Goal: Feedback & Contribution: Leave review/rating

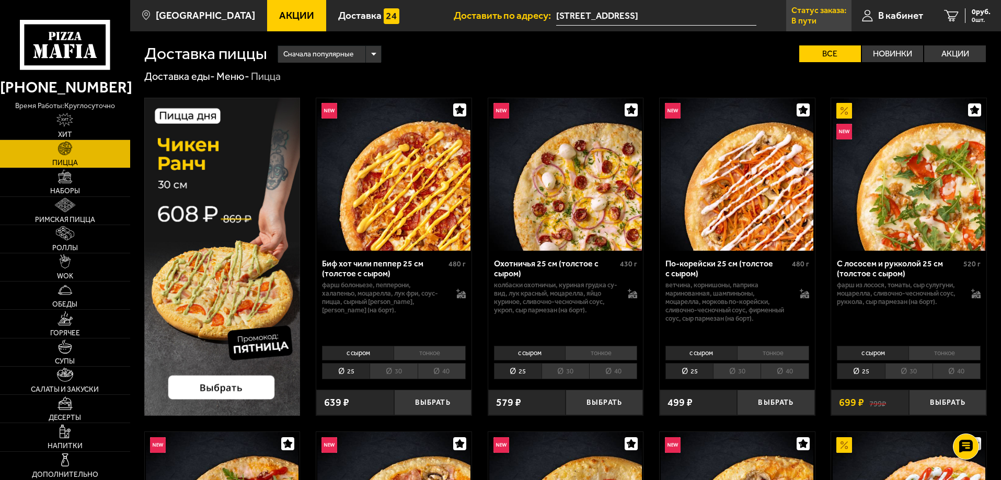
click at [817, 16] on link "Статус заказа: В пути" at bounding box center [818, 15] width 65 height 31
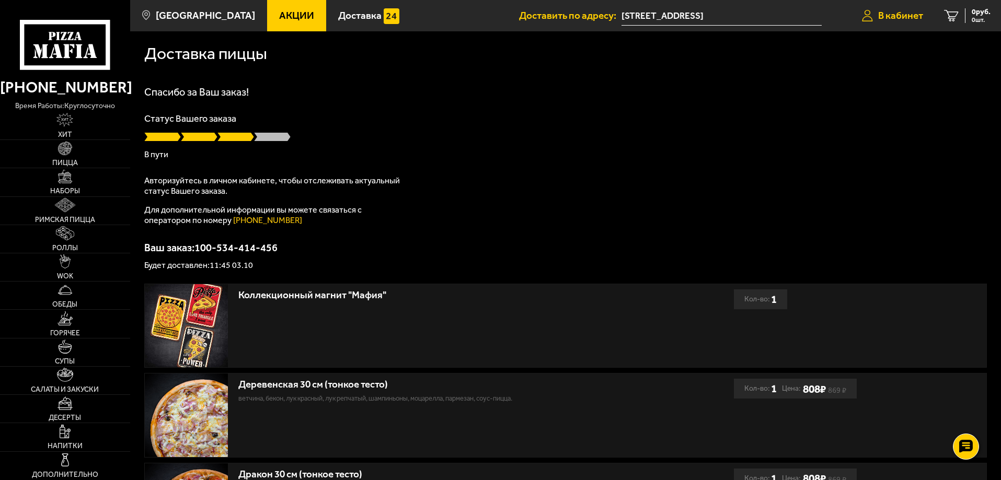
click at [913, 14] on span "В кабинет" at bounding box center [900, 15] width 45 height 10
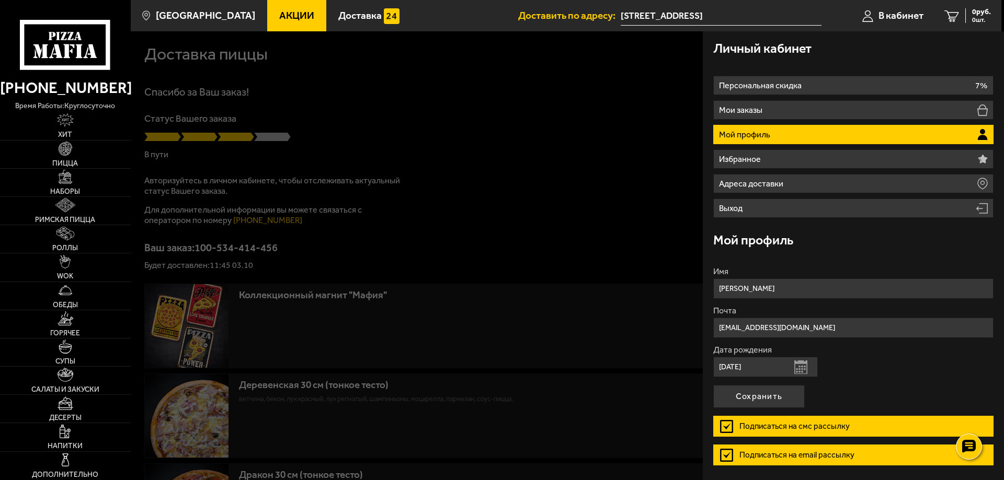
click at [774, 133] on li "Мой профиль" at bounding box center [853, 134] width 280 height 19
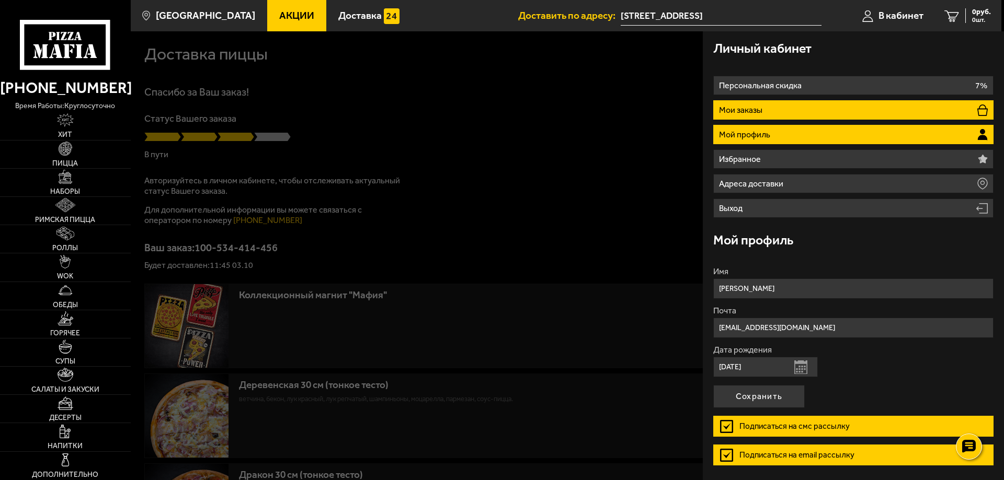
click at [791, 109] on li "Мои заказы" at bounding box center [853, 109] width 280 height 19
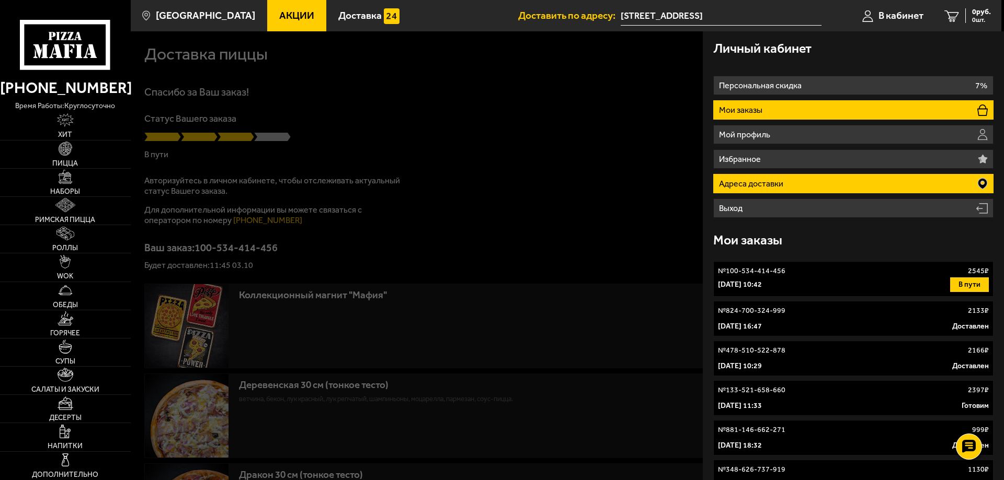
click at [761, 185] on p "Адреса доставки" at bounding box center [752, 184] width 67 height 8
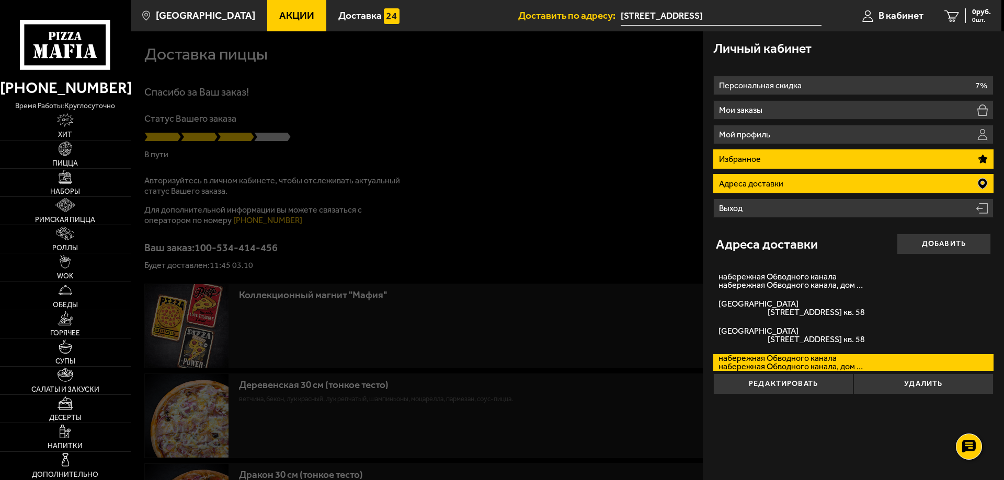
click at [779, 160] on li "Избранное" at bounding box center [853, 158] width 280 height 19
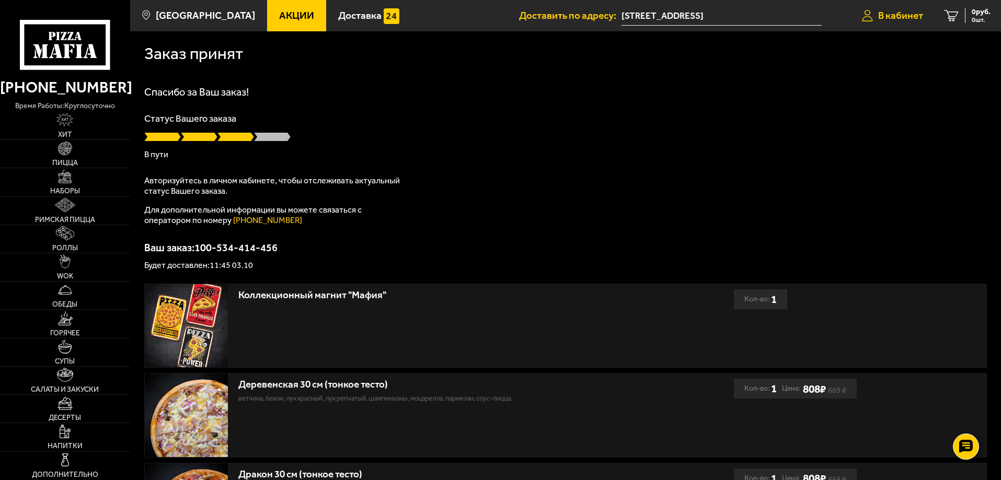
click at [911, 16] on span "В кабинет" at bounding box center [900, 15] width 45 height 10
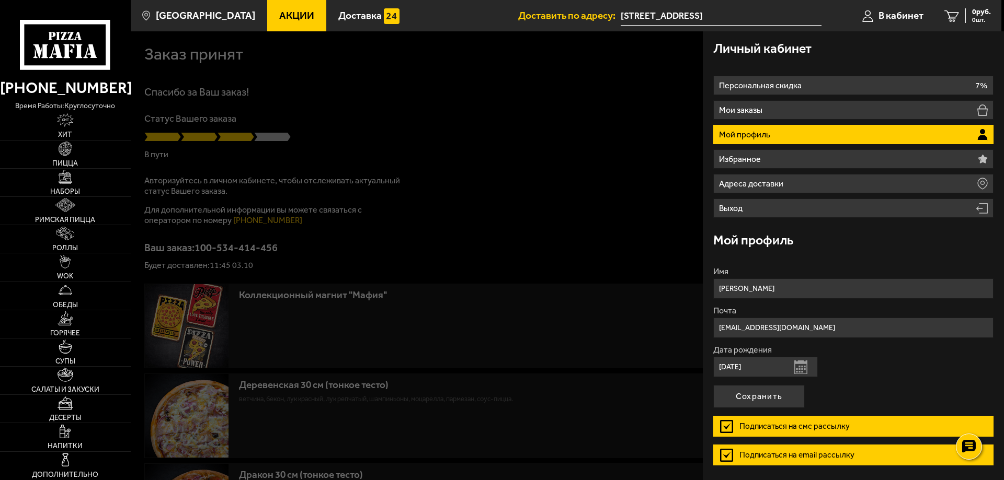
click at [608, 93] on div at bounding box center [633, 271] width 1004 height 480
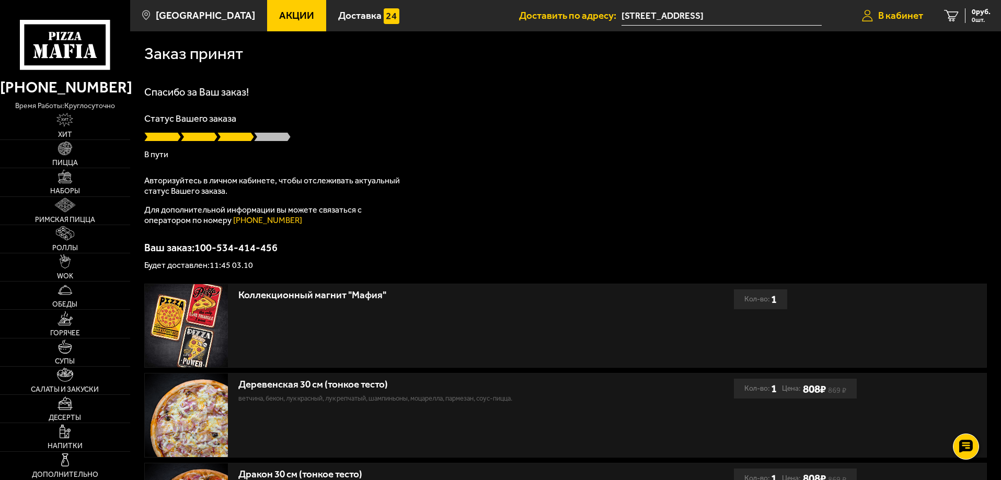
click at [898, 13] on span "В кабинет" at bounding box center [900, 15] width 45 height 10
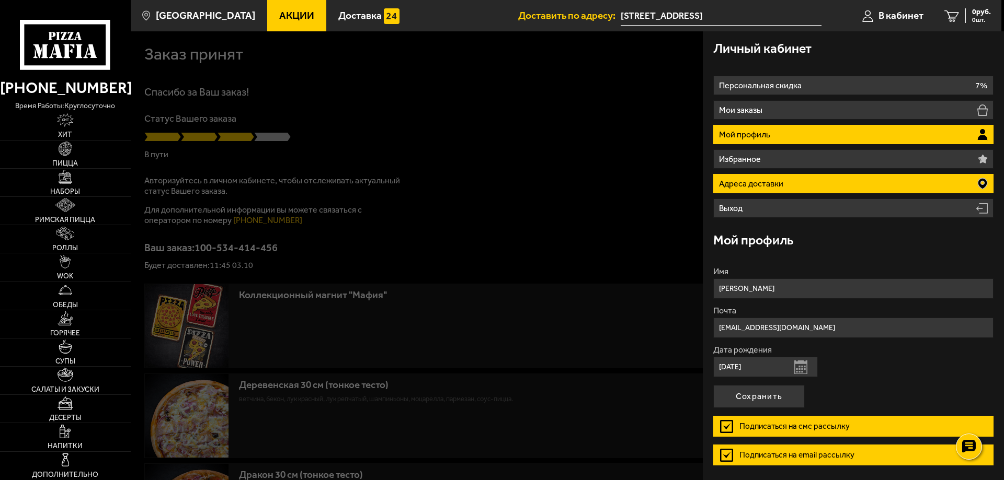
click at [774, 189] on li "Адреса доставки" at bounding box center [853, 183] width 280 height 19
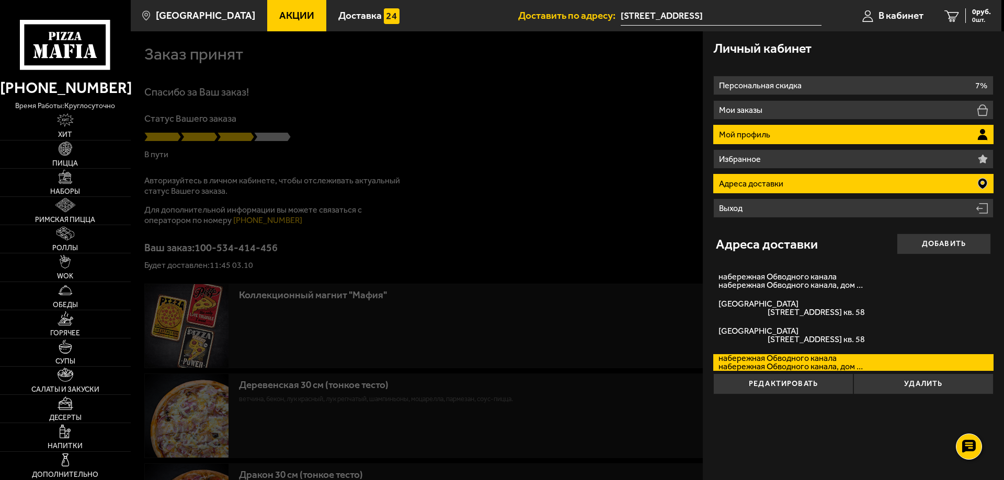
click at [758, 137] on p "Мой профиль" at bounding box center [746, 135] width 54 height 8
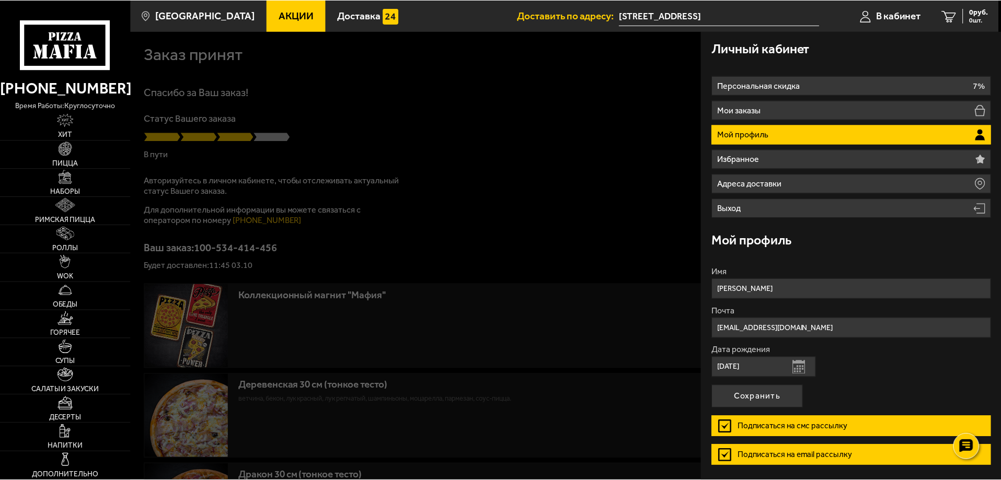
scroll to position [35, 0]
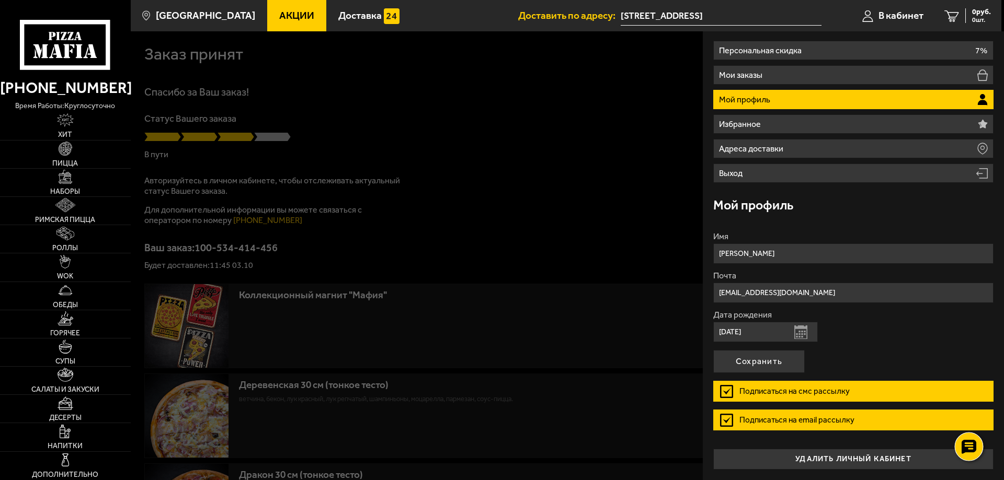
click at [970, 447] on icon at bounding box center [968, 447] width 15 height 15
click at [580, 313] on div at bounding box center [633, 271] width 1004 height 480
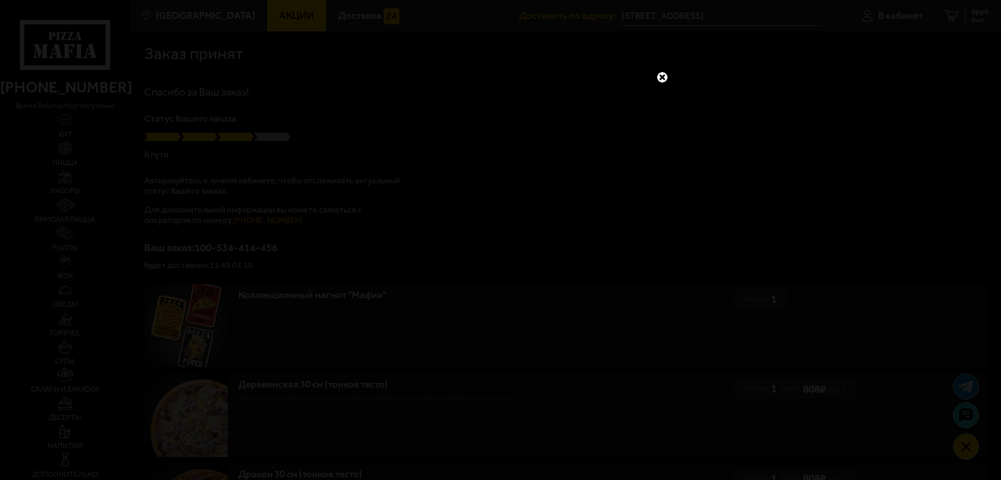
click at [664, 73] on link at bounding box center [662, 78] width 14 height 14
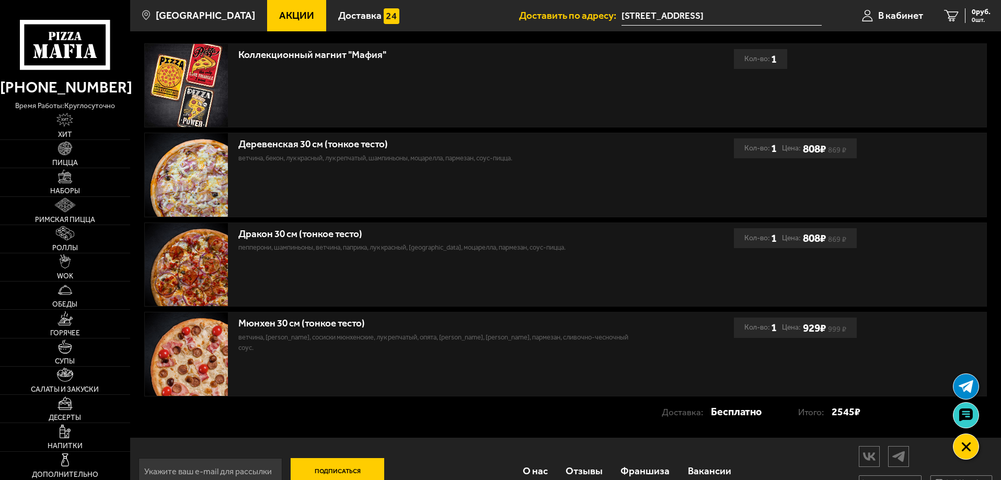
scroll to position [266, 0]
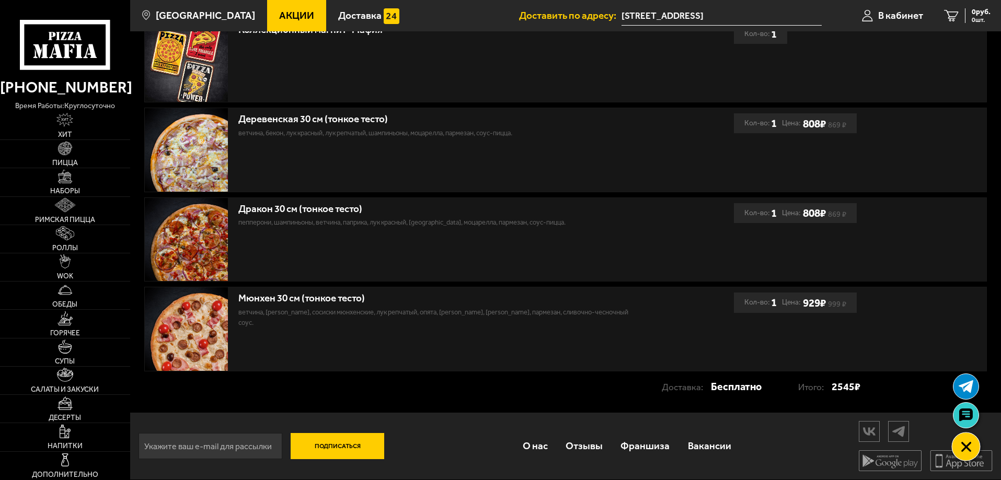
click at [971, 452] on icon at bounding box center [966, 447] width 11 height 11
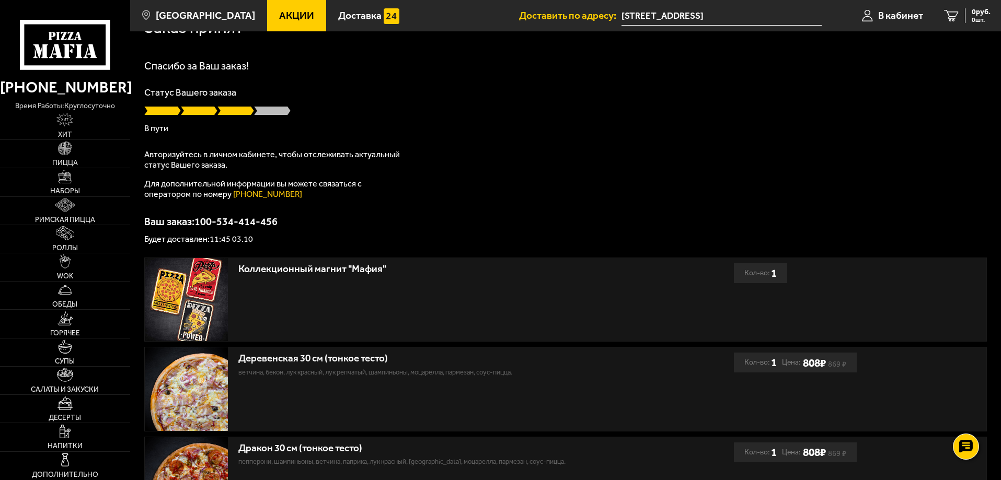
scroll to position [0, 0]
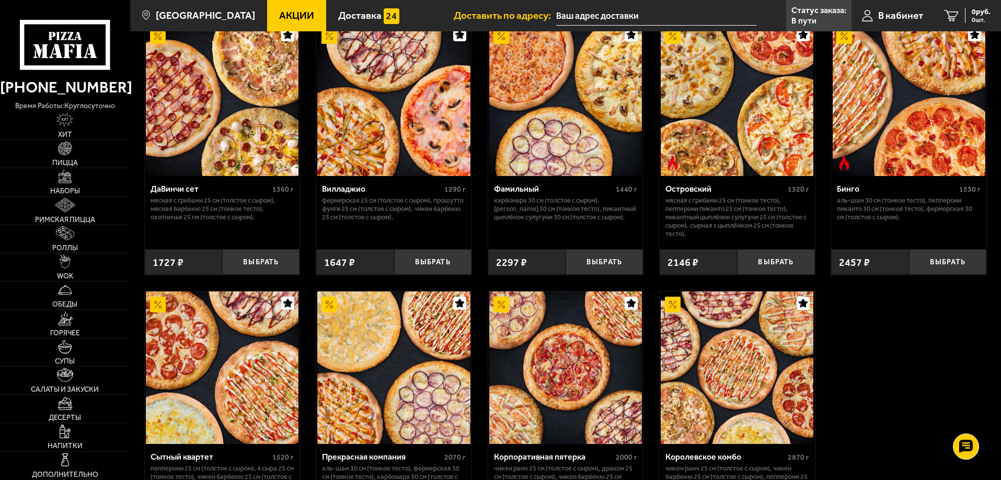
scroll to position [941, 0]
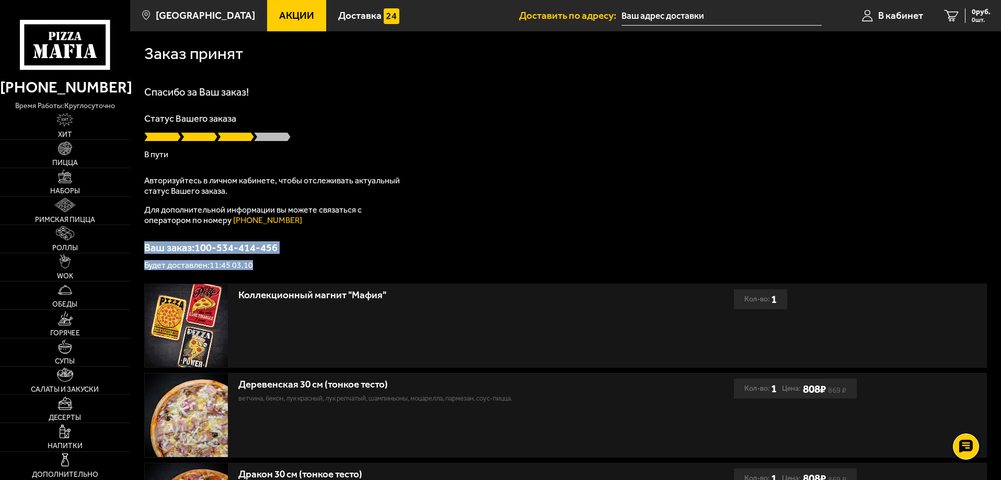
drag, startPoint x: 264, startPoint y: 256, endPoint x: 146, endPoint y: 248, distance: 118.9
click at [146, 248] on div "Ваш заказ: 100-534-414-456 Будет доставлен: 11:45 03.10" at bounding box center [565, 256] width 843 height 27
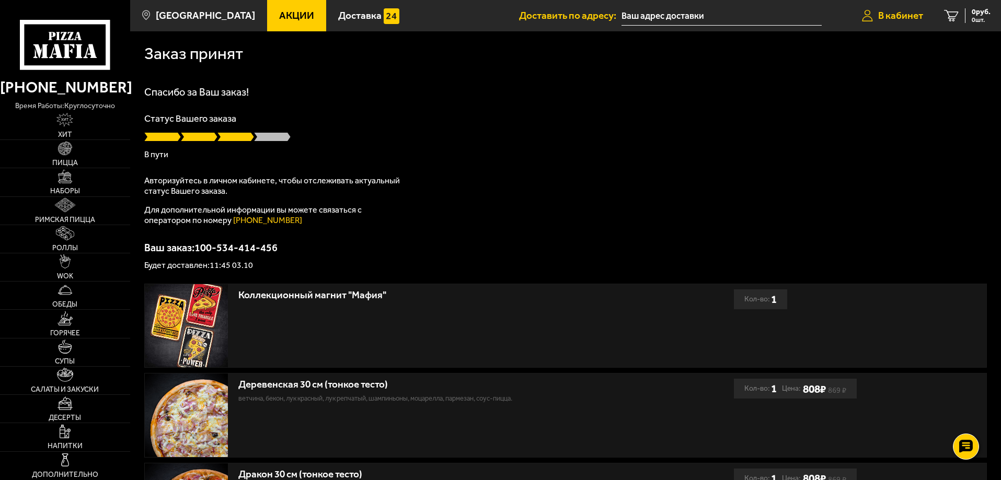
click at [900, 14] on span "В кабинет" at bounding box center [900, 15] width 45 height 10
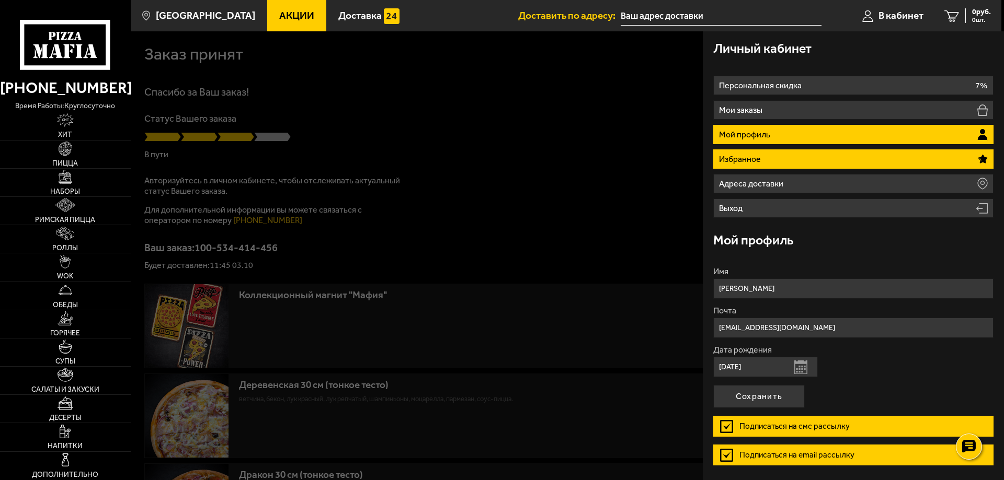
click at [800, 165] on li "Избранное" at bounding box center [853, 158] width 280 height 19
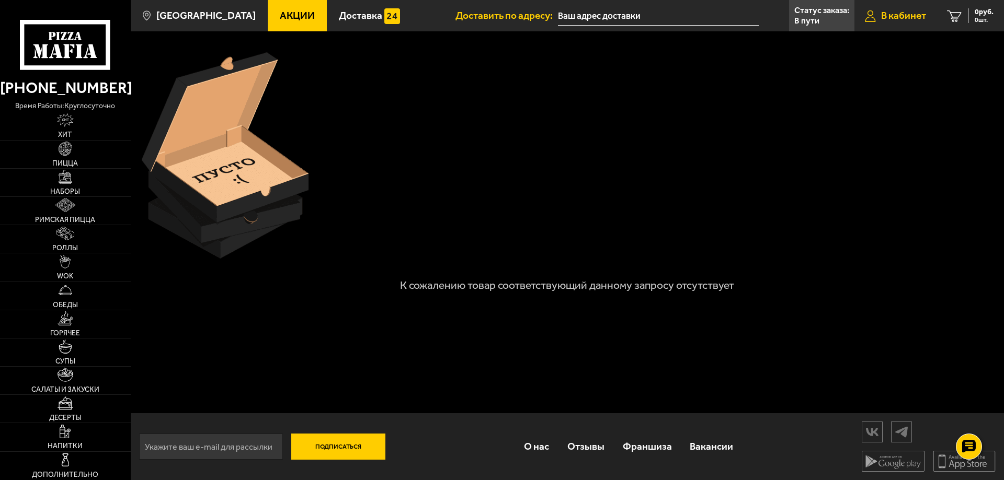
click at [914, 15] on span "В кабинет" at bounding box center [903, 15] width 45 height 10
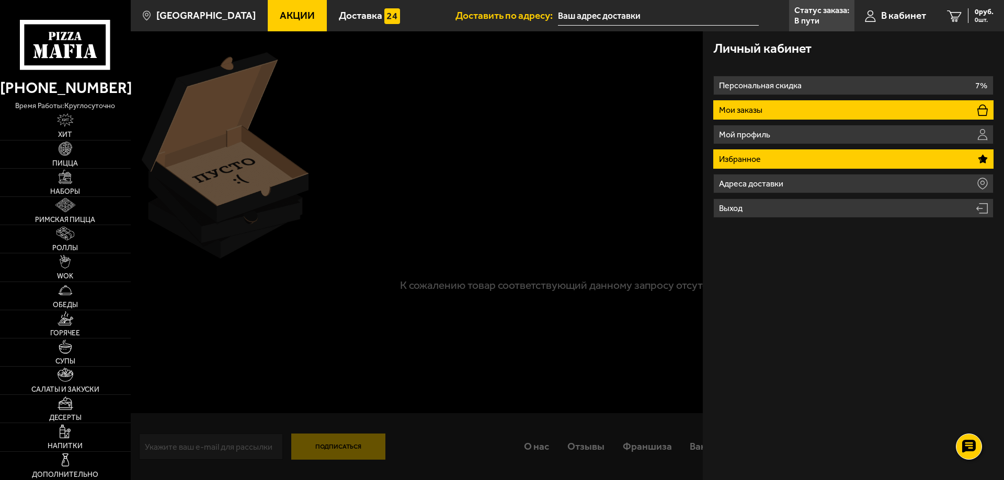
click at [754, 112] on p "Мои заказы" at bounding box center [742, 110] width 46 height 8
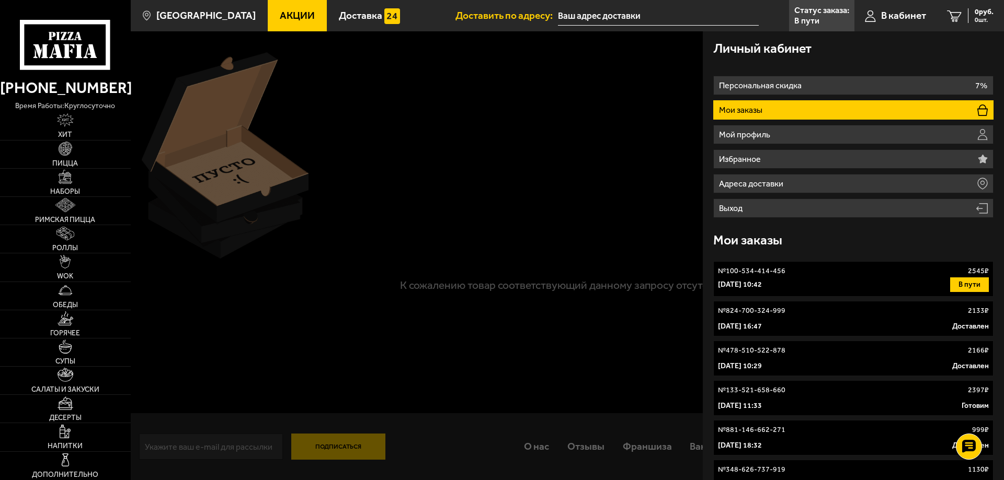
click at [752, 274] on p "№ 100-534-414-456" at bounding box center [751, 271] width 67 height 10
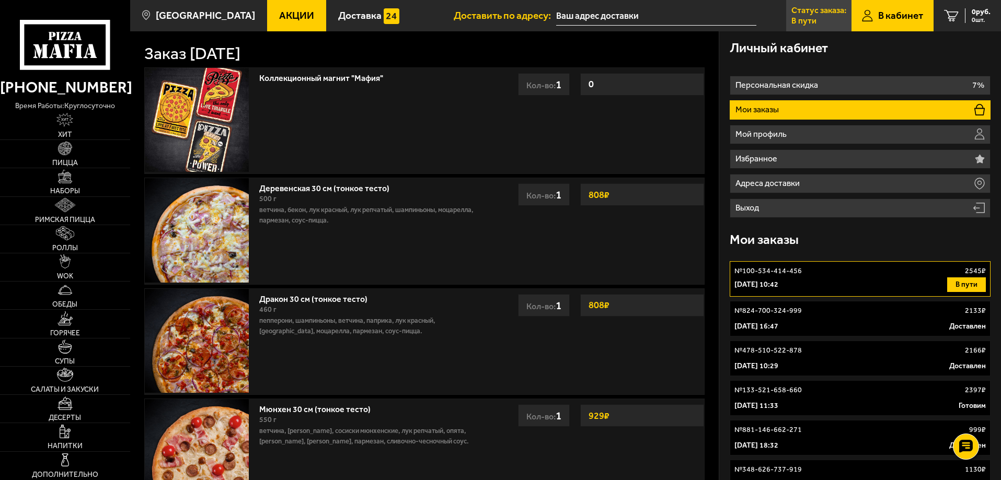
click at [801, 17] on p "В пути" at bounding box center [803, 21] width 25 height 8
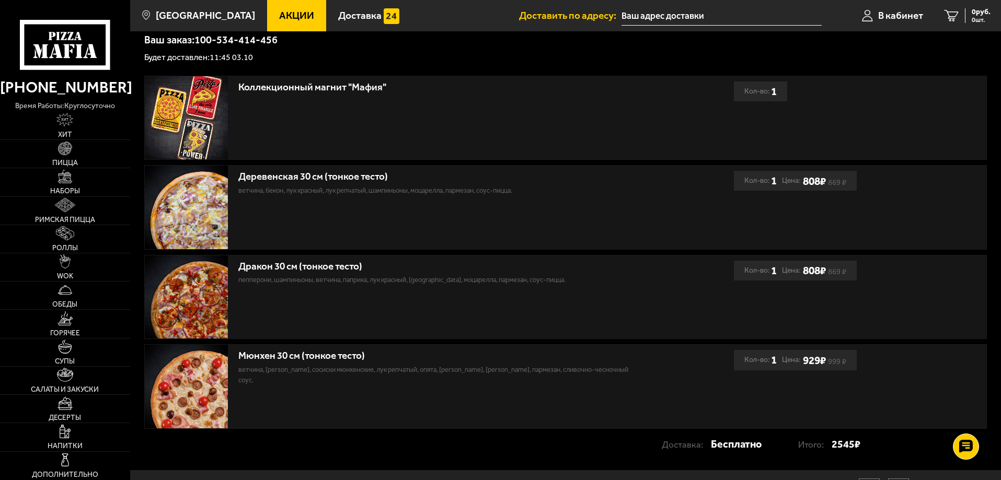
scroll to position [209, 0]
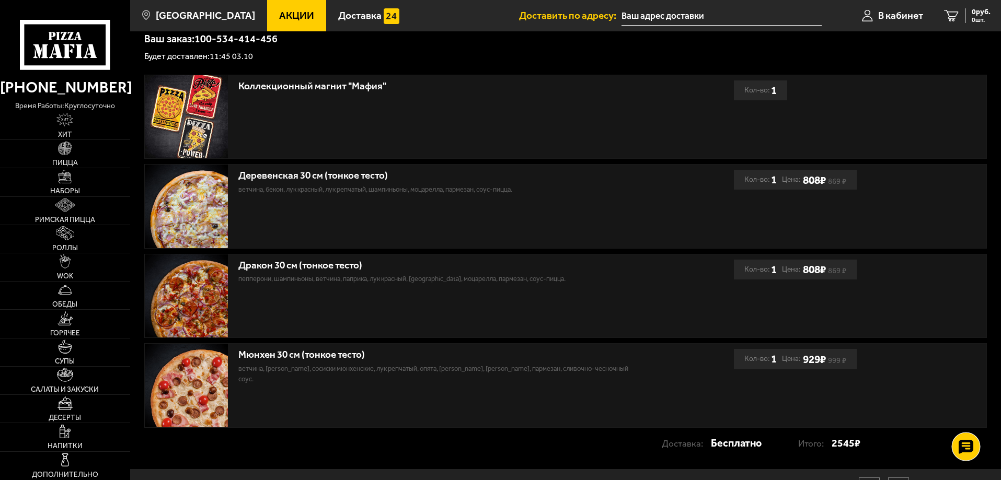
click at [977, 453] on div at bounding box center [965, 446] width 29 height 29
click at [965, 416] on icon at bounding box center [965, 415] width 15 height 15
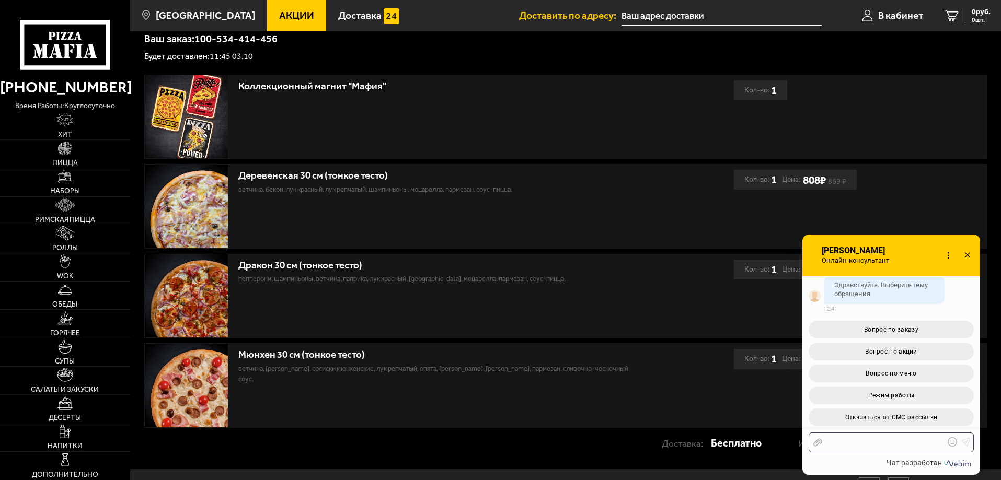
scroll to position [9, 0]
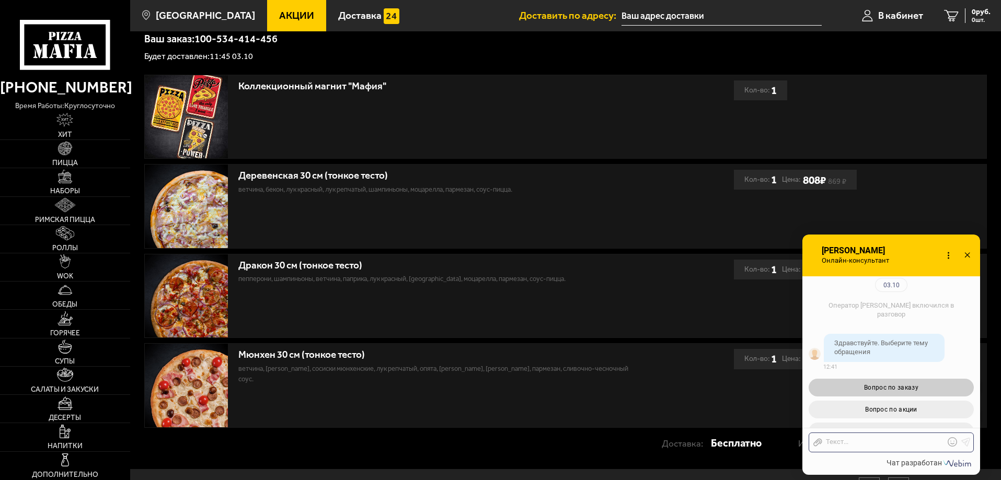
click at [888, 385] on span "Вопрос по заказу" at bounding box center [891, 387] width 54 height 7
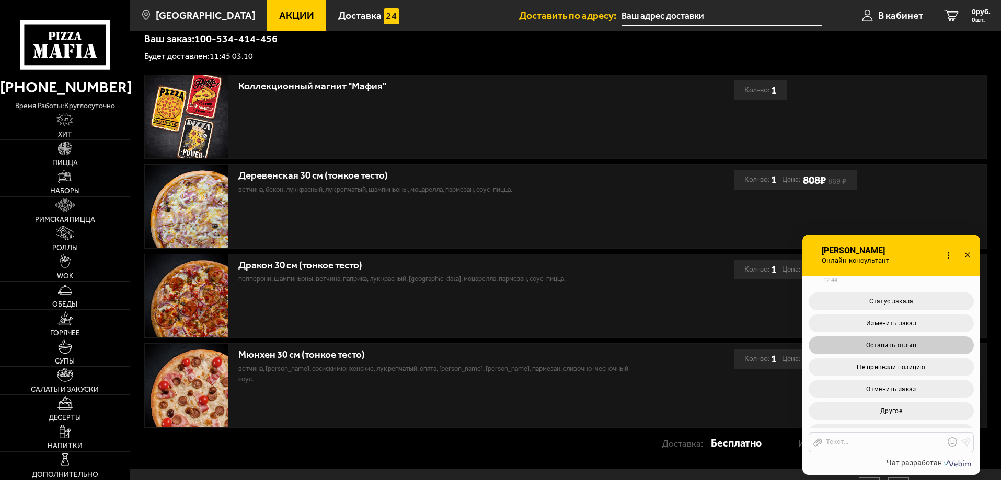
scroll to position [352, 0]
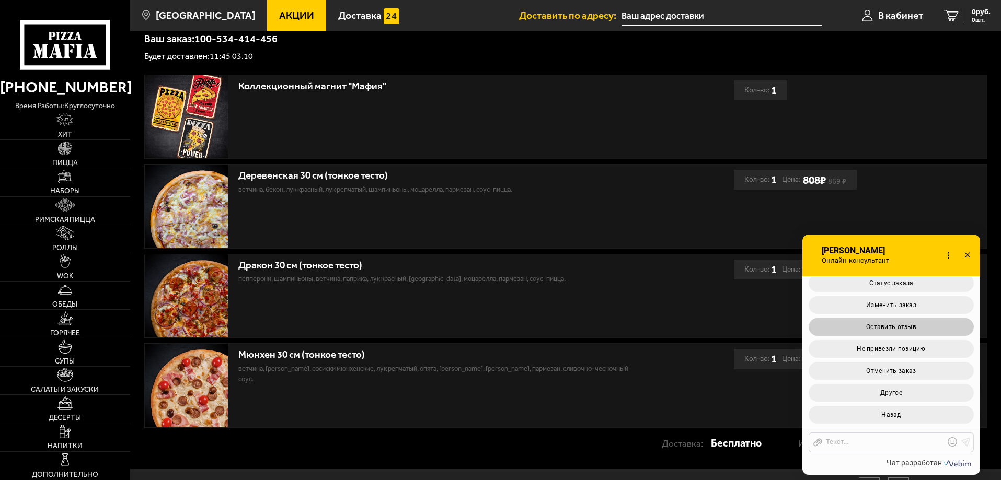
click at [857, 326] on button "Оставить отзыв" at bounding box center [891, 327] width 165 height 18
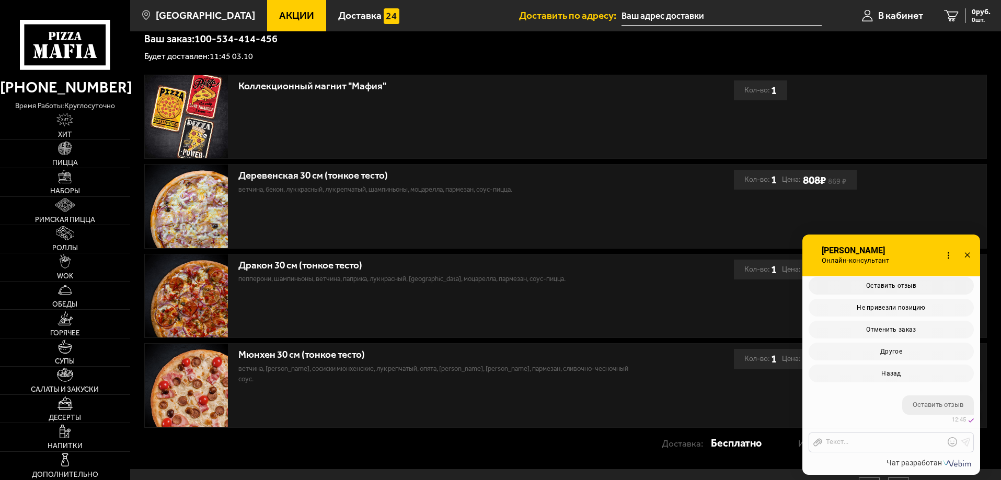
scroll to position [520, 0]
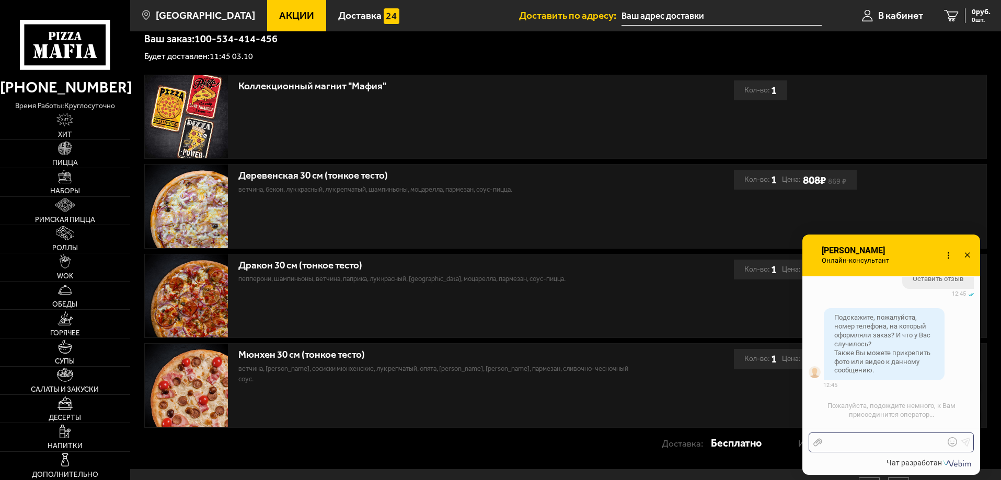
click at [858, 445] on div at bounding box center [883, 442] width 122 height 9
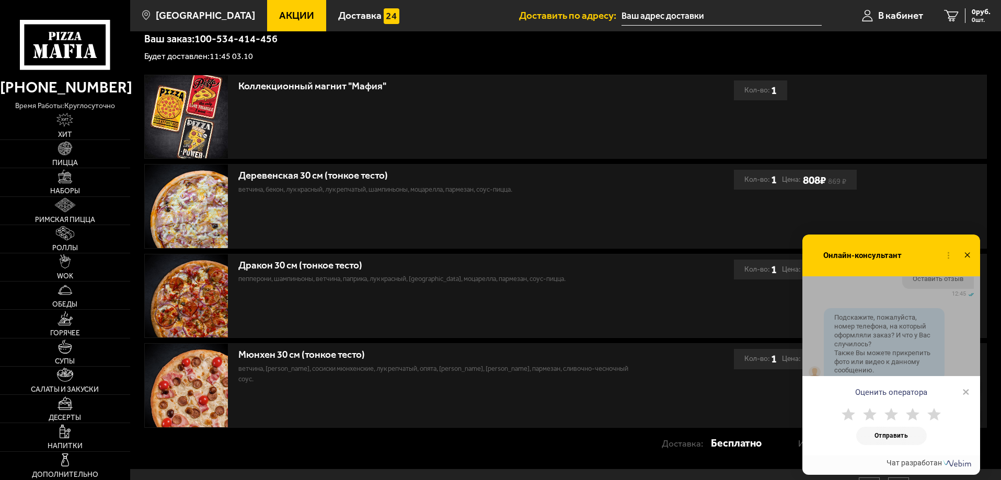
scroll to position [637, 0]
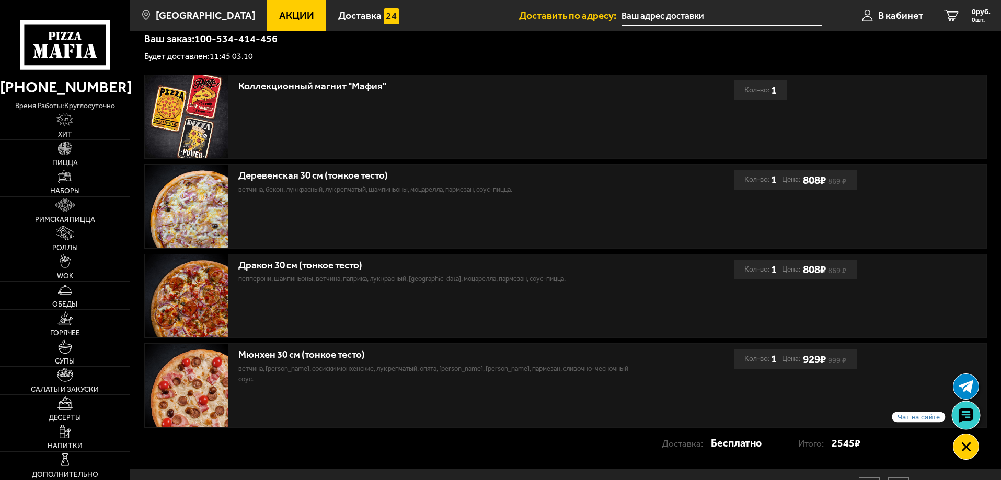
click at [965, 416] on icon at bounding box center [965, 415] width 15 height 15
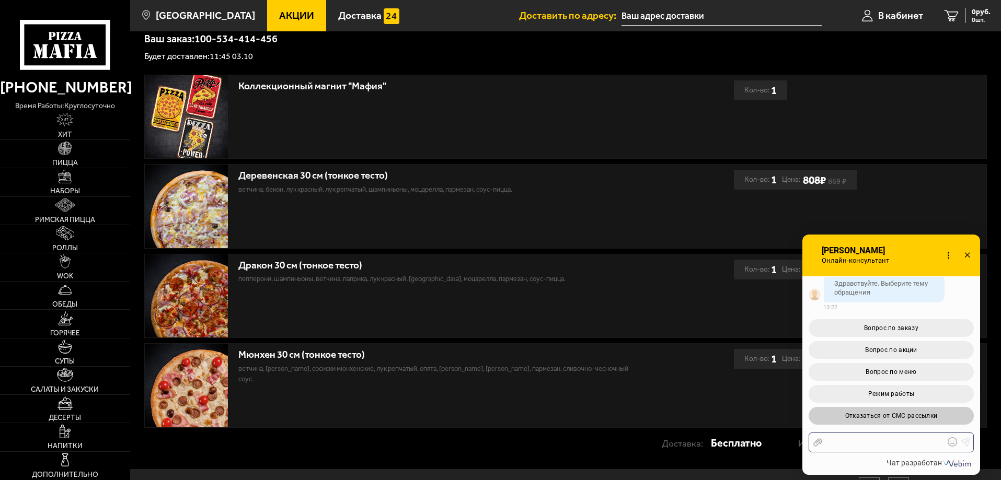
scroll to position [843, 0]
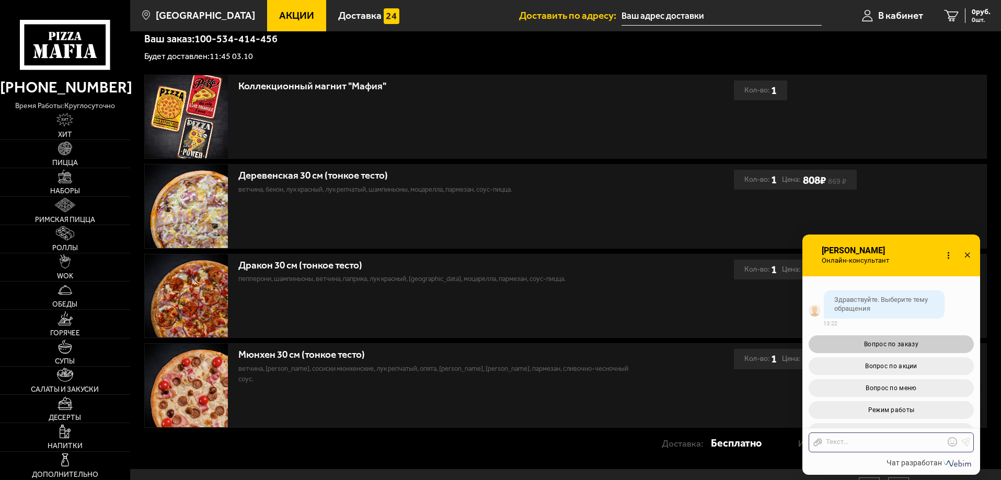
click at [897, 341] on span "Вопрос по заказу" at bounding box center [891, 344] width 54 height 7
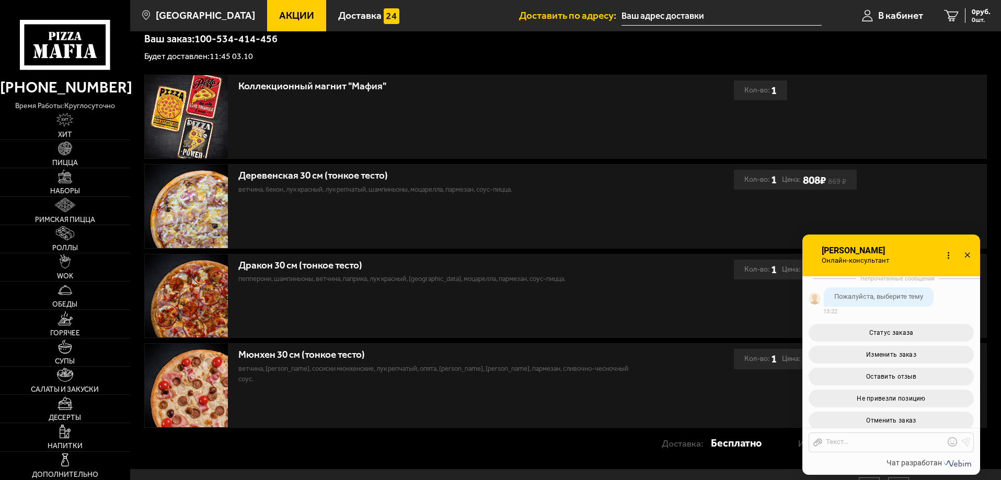
scroll to position [1082, 0]
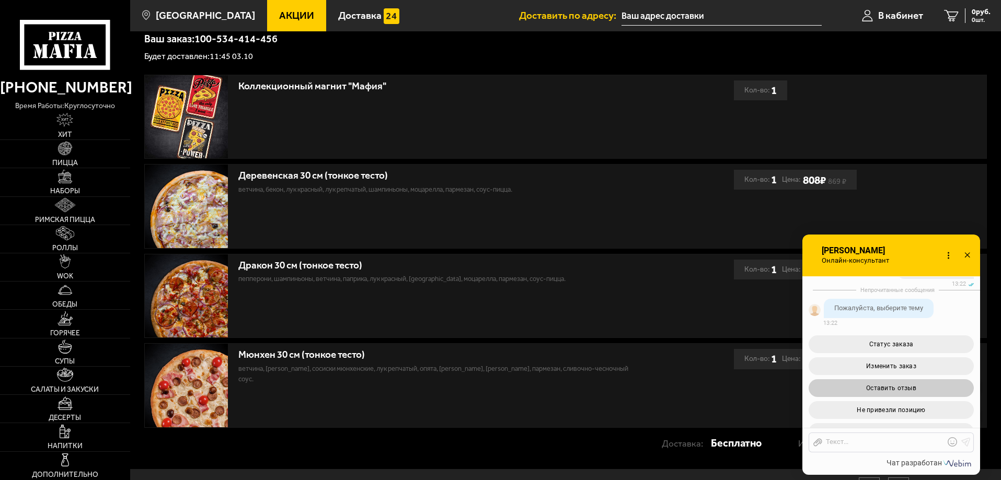
click at [899, 385] on span "Оставить отзыв" at bounding box center [891, 388] width 50 height 7
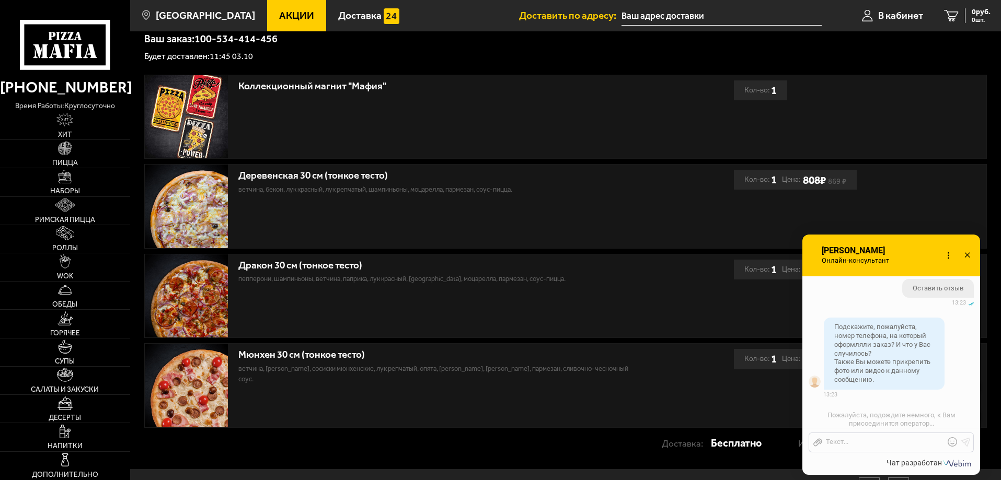
scroll to position [1326, 0]
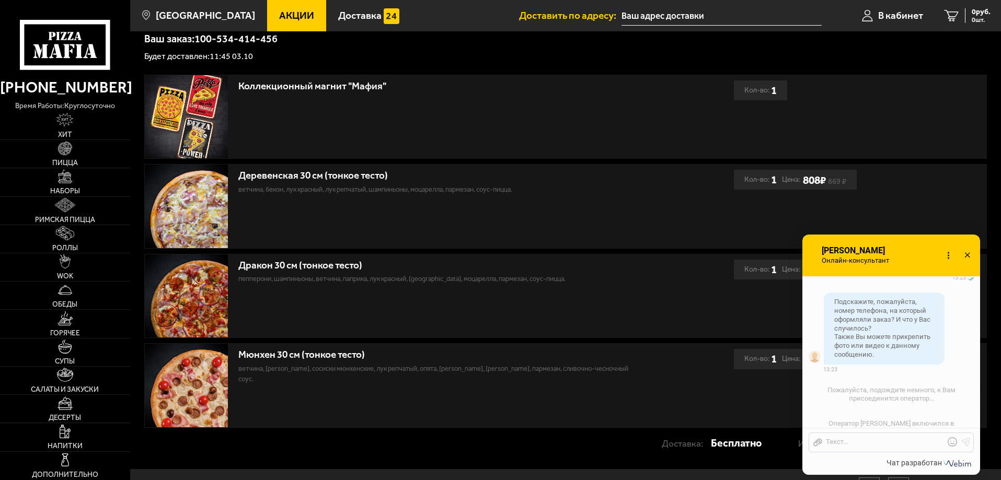
click at [854, 448] on div "Отправить файл Текст..." at bounding box center [891, 443] width 165 height 20
click at [845, 443] on div at bounding box center [883, 442] width 122 height 9
click at [882, 443] on div "89523762313, пица" at bounding box center [883, 442] width 122 height 9
click at [903, 441] on div "89523762313, пицца" at bounding box center [883, 442] width 122 height 9
click at [841, 434] on div "89523762313, пицца приехала с опозданием на 30мин. холодная. Оплата прошла чере…" at bounding box center [883, 424] width 122 height 47
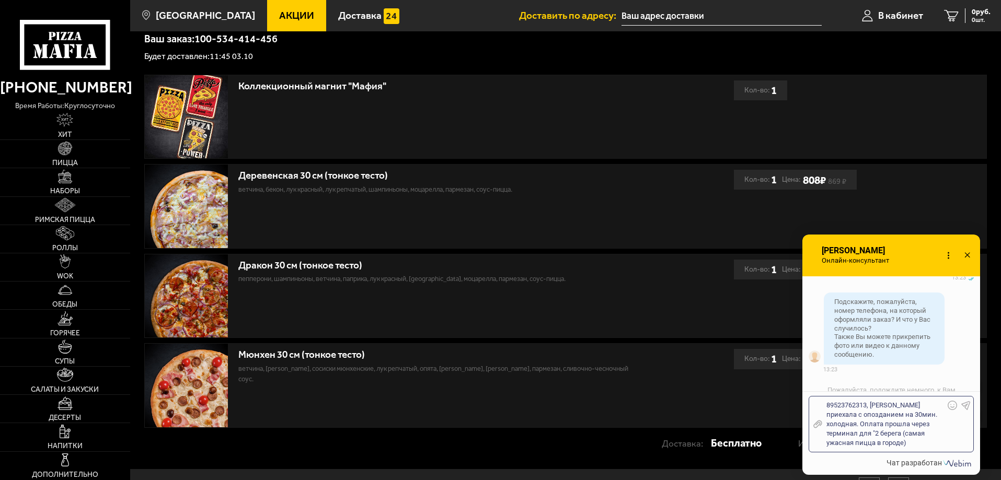
click at [868, 431] on div "89523762313, пицца приехала с опозданием на 30мин. холодная. Оплата прошла чере…" at bounding box center [883, 424] width 122 height 47
click at [893, 444] on div "89523762313, пицца приехала с опозданием на 30мин. холодная. Оплата прошла чере…" at bounding box center [883, 424] width 122 height 47
click at [829, 444] on div "89523762313, пицца приехала с опозданием на 30мин. холодная. Оплата прошла чере…" at bounding box center [883, 422] width 122 height 52
click at [853, 444] on div "89523762313, пицца приехала с опозданием на 30мин. холодная. Оплата прошла чере…" at bounding box center [883, 422] width 122 height 52
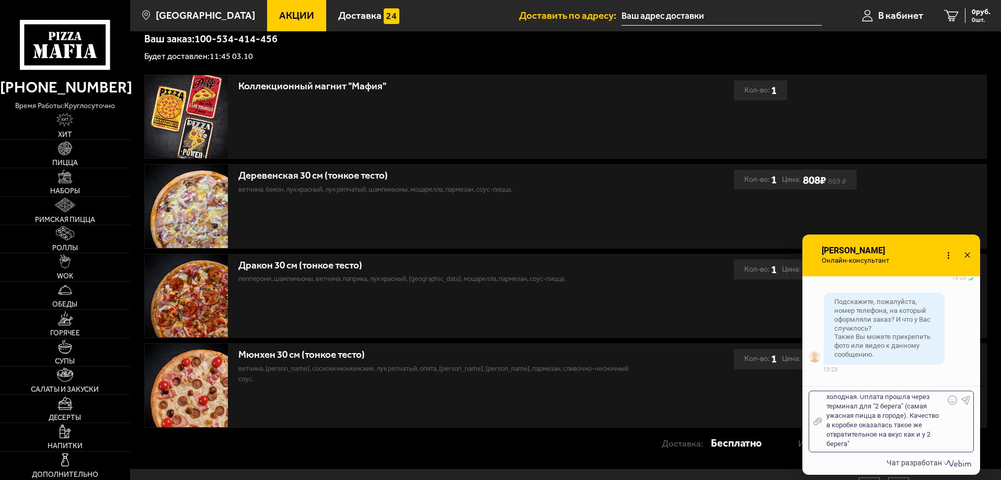
click at [928, 434] on div "89523762313, пицца приехала с опозданием на 30мин. холодная. Оплата прошла чере…" at bounding box center [883, 422] width 122 height 52
click at [878, 442] on div "89523762313, пицца приехала с опозданием на 30мин. холодная. Оплата прошла чере…" at bounding box center [883, 422] width 122 height 52
drag, startPoint x: 932, startPoint y: 444, endPoint x: 854, endPoint y: 444, distance: 77.9
click at [854, 444] on div "89523762313, пицца приехала с опозданием на 30мин. холодная. Оплата прошла чере…" at bounding box center [883, 422] width 122 height 52
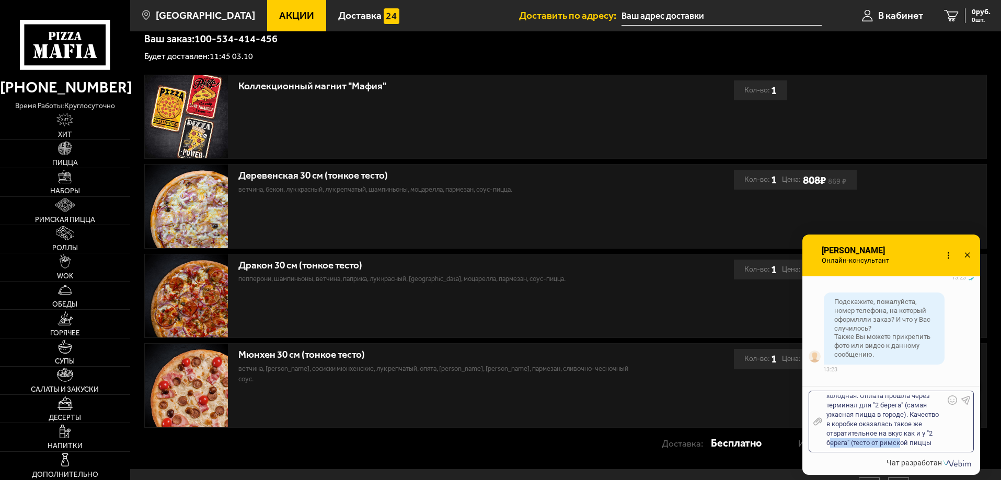
click at [895, 442] on div "89523762313, пицца приехала с опозданием на 30мин. холодная. Оплата прошла чере…" at bounding box center [883, 422] width 122 height 52
click at [918, 445] on div "89523762313, пицца приехала с опозданием на 30мин. холодная. Оплата прошла чере…" at bounding box center [883, 422] width 122 height 52
drag, startPoint x: 933, startPoint y: 445, endPoint x: 874, endPoint y: 446, distance: 58.6
click at [874, 446] on div "89523762313, пицца приехала с опозданием на 30мин. холодная. Оплата прошла чере…" at bounding box center [883, 422] width 122 height 52
click at [877, 443] on div "89523762313, пицца приехала с опозданием на 30мин. холодная. Оплата прошла чере…" at bounding box center [883, 422] width 122 height 52
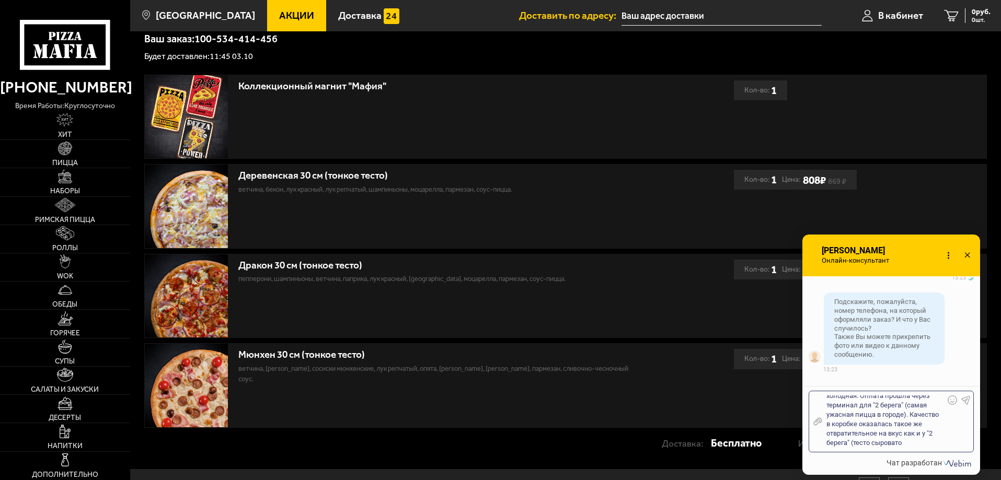
click at [919, 445] on div "89523762313, пицца приехала с опозданием на 30мин. холодная. Оплата прошла чере…" at bounding box center [883, 422] width 122 height 52
click at [879, 444] on div "89523762313, пицца приехала с опозданием на 30мин. холодная. Оплата прошла чере…" at bounding box center [883, 422] width 122 height 52
click at [919, 446] on div "89523762313, пицца приехала с опозданием на 30мин. холодная. Оплата прошла чере…" at bounding box center [883, 422] width 122 height 52
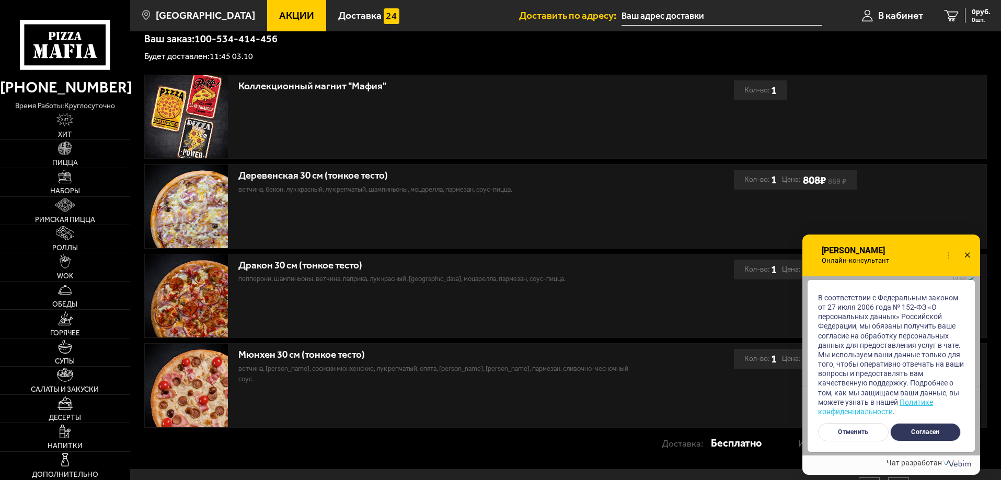
click at [920, 435] on button "Согласен" at bounding box center [925, 432] width 71 height 18
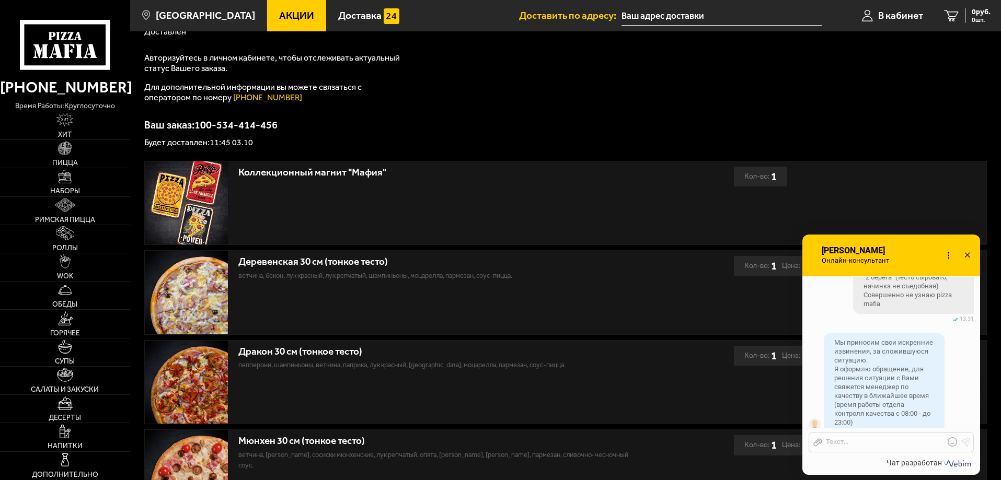
scroll to position [109, 0]
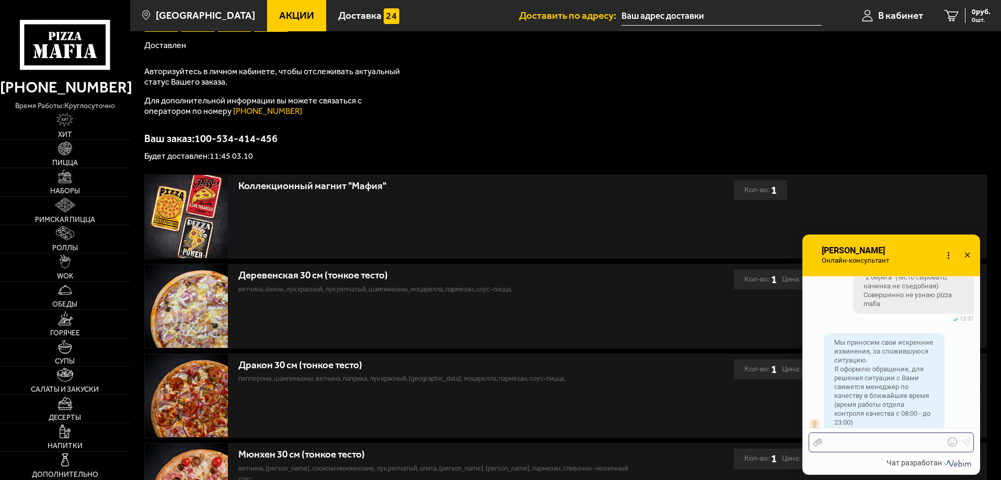
click at [847, 440] on div at bounding box center [883, 442] width 122 height 9
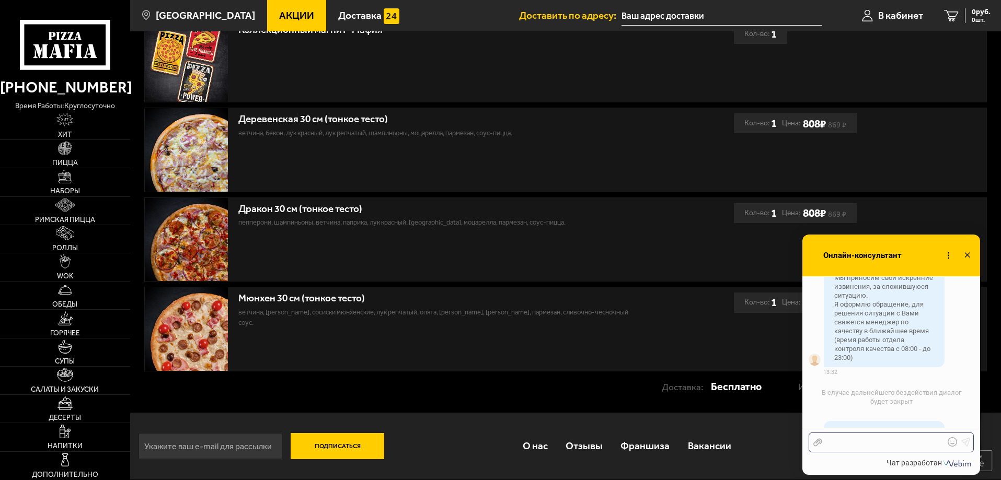
scroll to position [1595, 0]
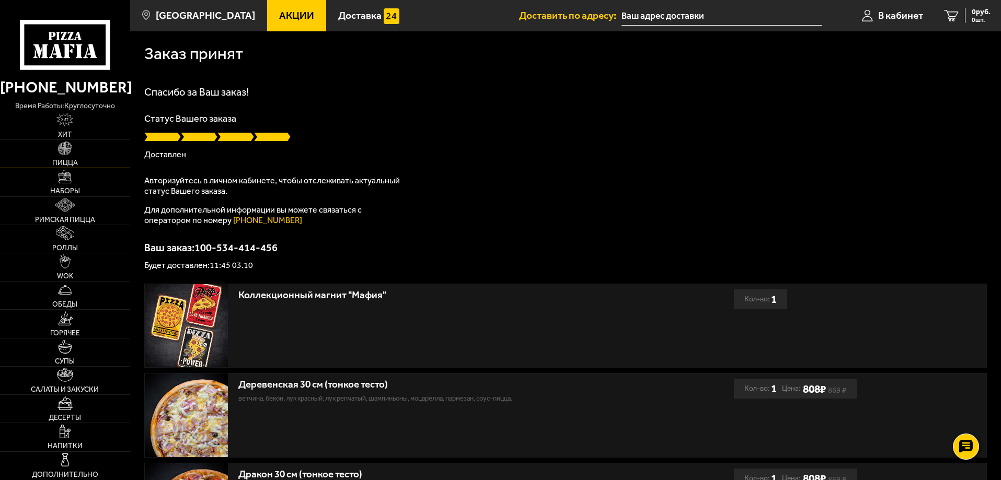
click at [74, 152] on link "Пицца" at bounding box center [65, 154] width 130 height 28
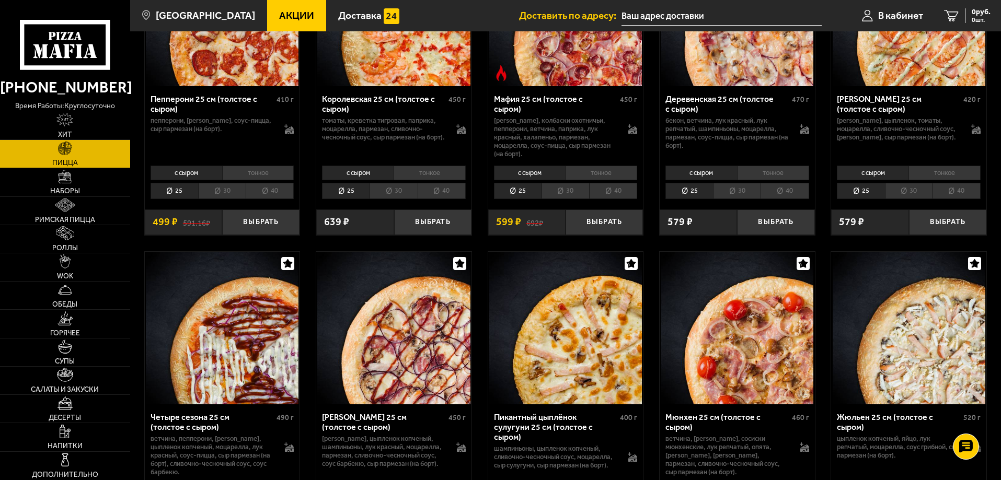
scroll to position [1464, 0]
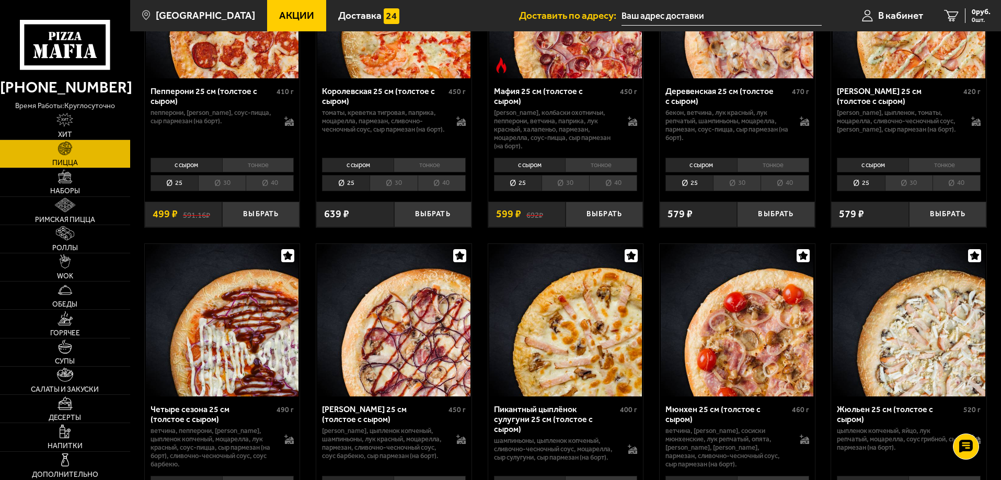
click at [710, 413] on div "Мюнхен 25 см (толстое с сыром)" at bounding box center [727, 415] width 124 height 20
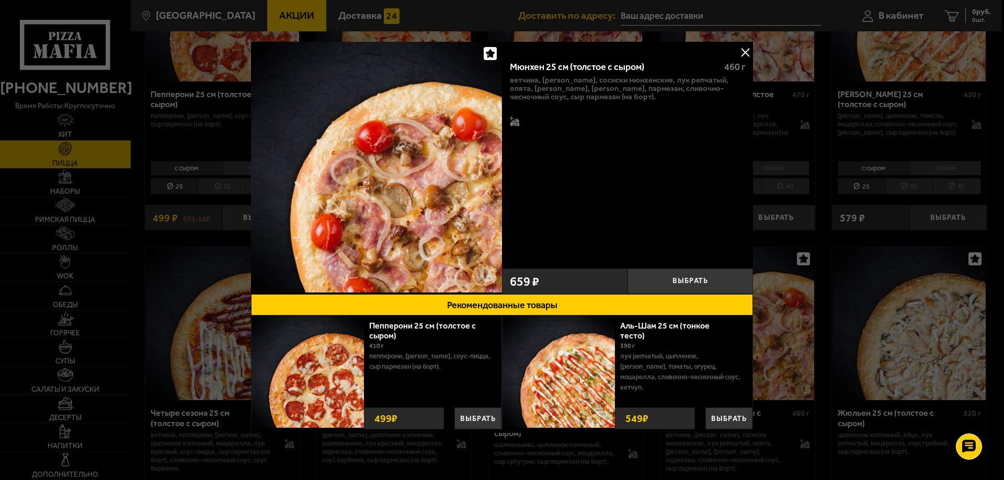
click at [743, 53] on button at bounding box center [745, 52] width 16 height 16
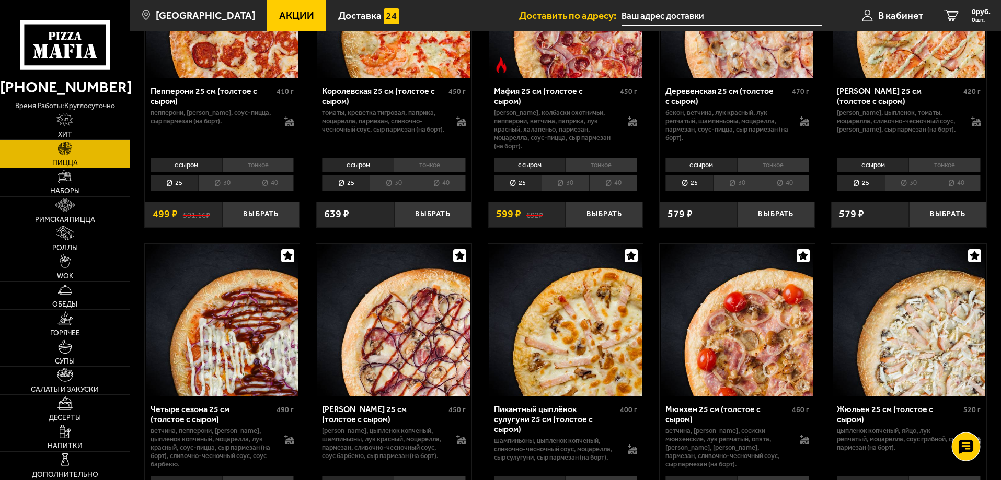
click at [965, 446] on icon at bounding box center [965, 447] width 15 height 15
click at [966, 412] on icon at bounding box center [965, 415] width 15 height 15
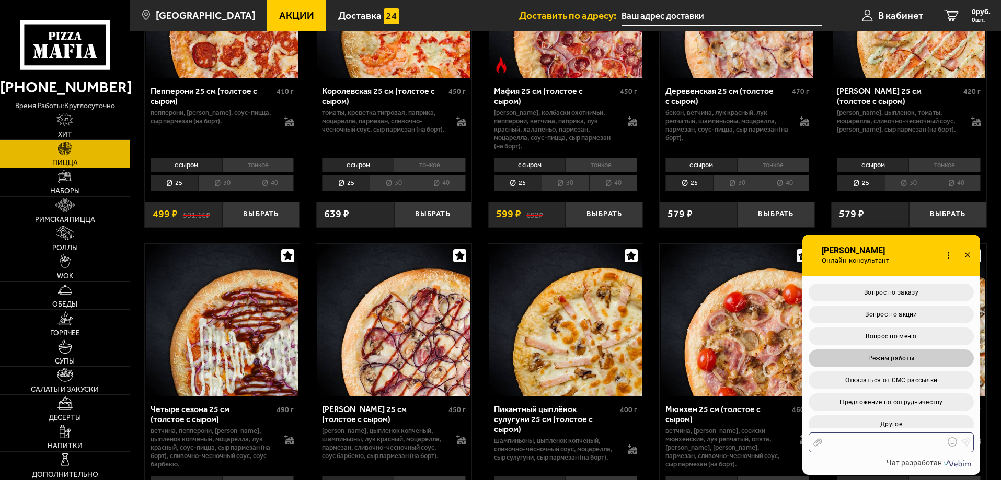
scroll to position [114, 0]
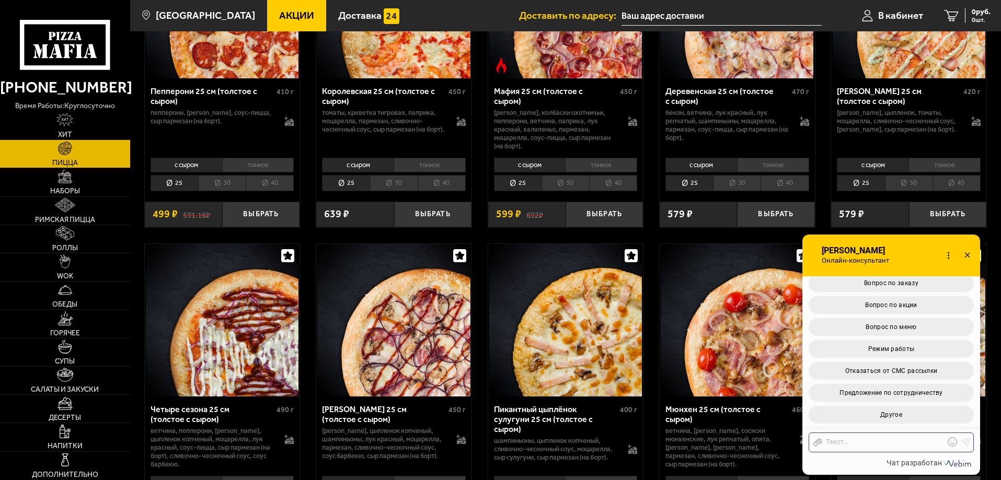
click at [970, 258] on icon at bounding box center [967, 255] width 15 height 15
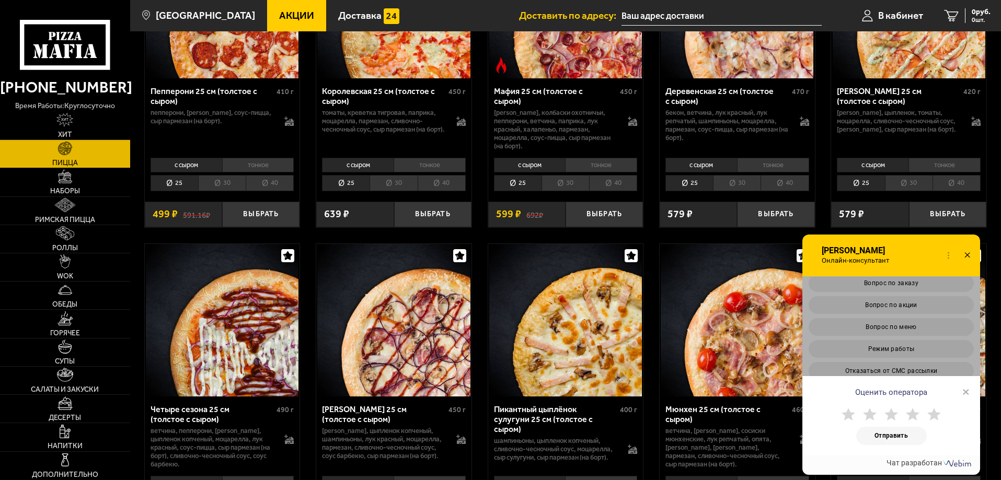
click at [970, 256] on icon at bounding box center [967, 255] width 15 height 15
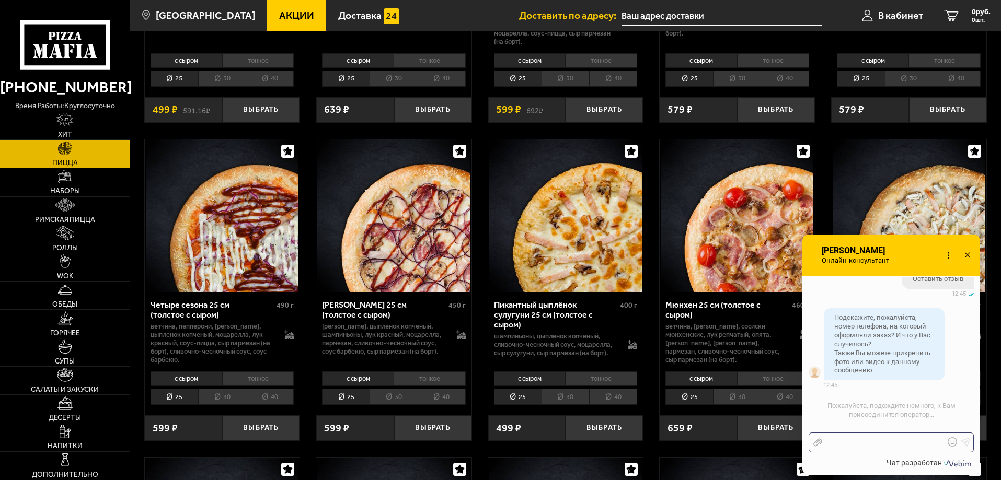
scroll to position [544, 0]
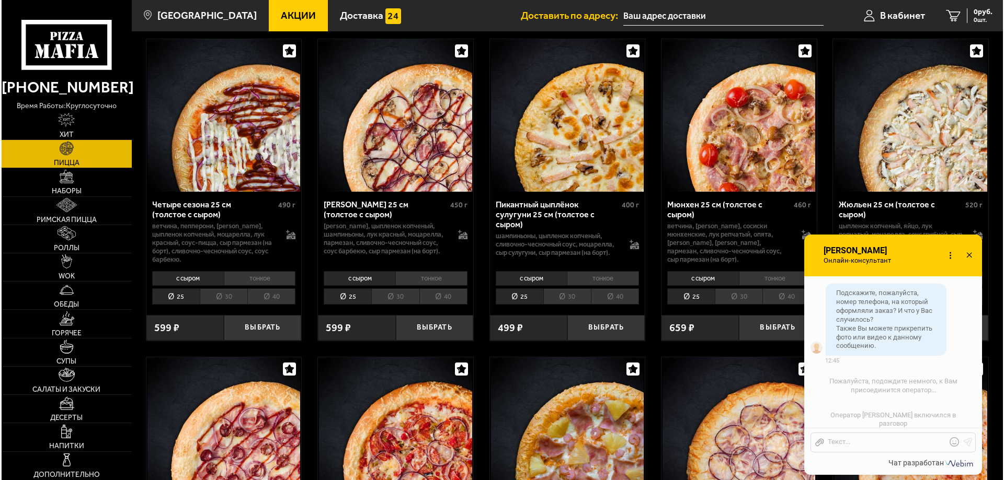
scroll to position [1673, 0]
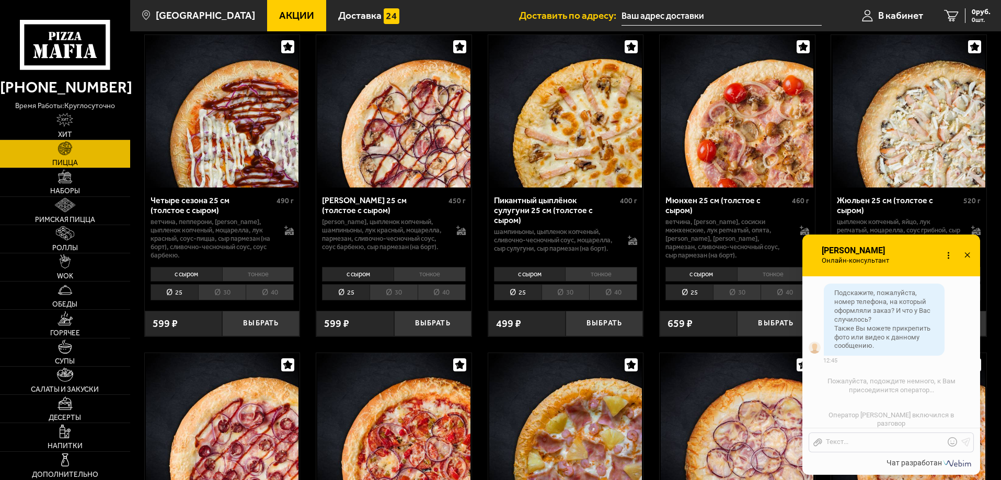
click at [699, 203] on div "Мюнхен 25 см (толстое с сыром)" at bounding box center [727, 205] width 124 height 20
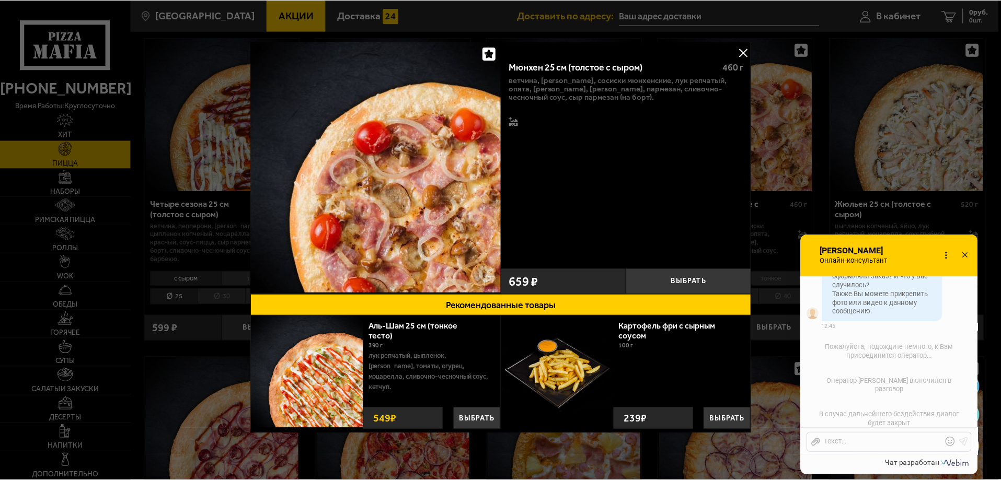
scroll to position [603, 0]
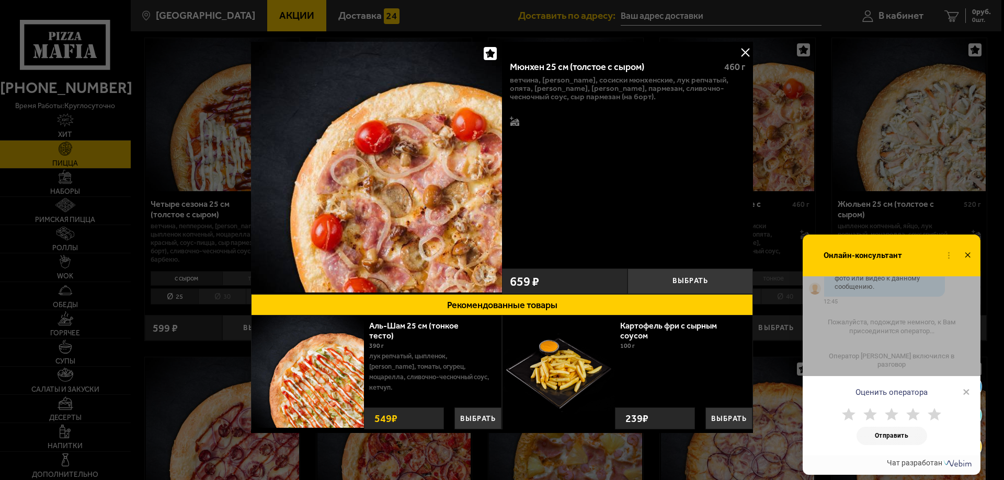
click at [744, 50] on button at bounding box center [745, 52] width 16 height 16
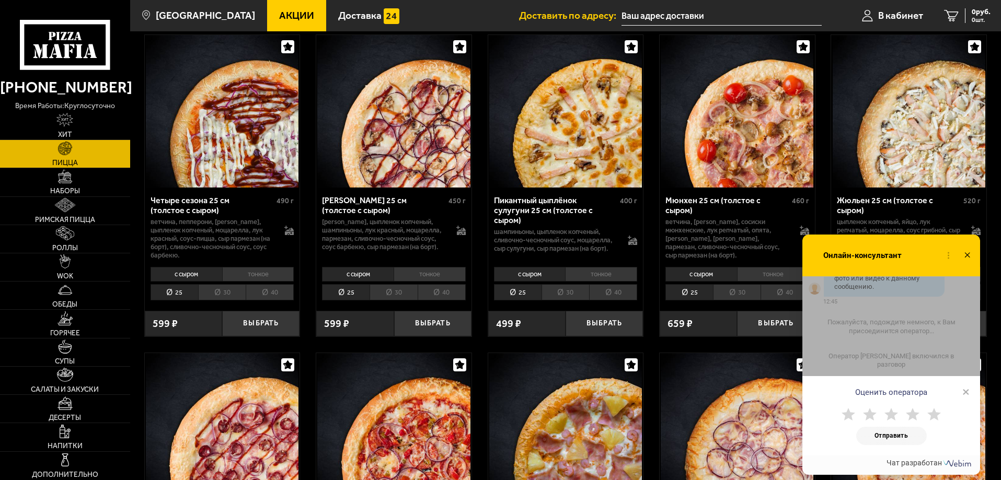
scroll to position [637, 0]
